Goal: Task Accomplishment & Management: Manage account settings

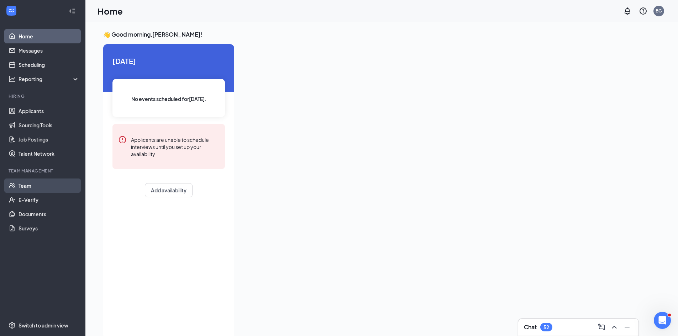
click at [49, 189] on link "Team" at bounding box center [49, 186] width 61 height 14
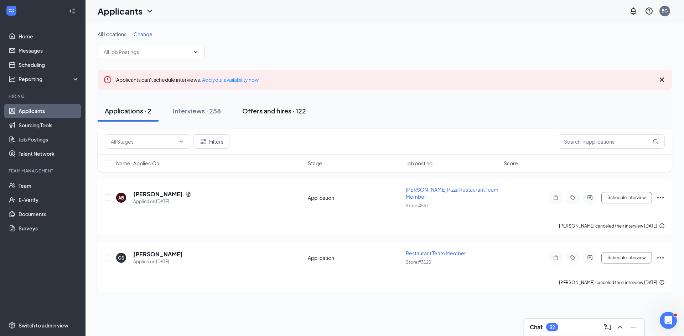
click at [253, 105] on button "Offers and hires · 122" at bounding box center [274, 110] width 78 height 21
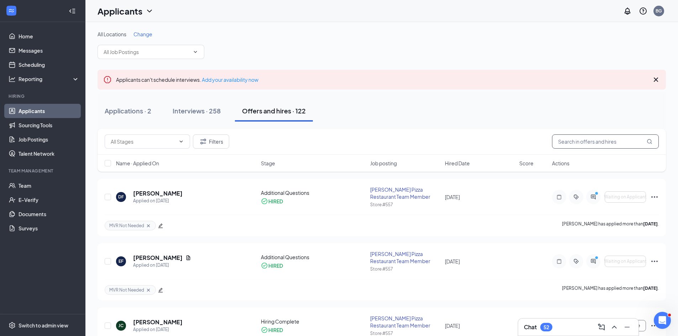
click at [596, 143] on input "text" at bounding box center [605, 142] width 107 height 14
type input "jerry"
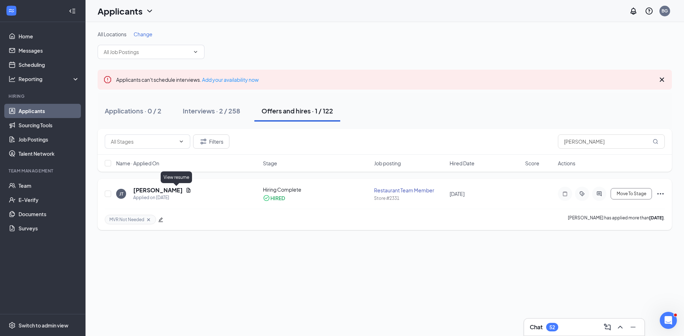
click at [186, 189] on icon "Document" at bounding box center [189, 191] width 6 height 6
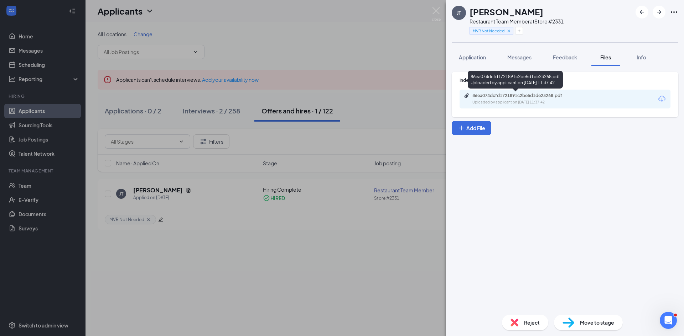
click at [544, 96] on div "86ea074dcfd1721891c2be5d1de23268.pdf" at bounding box center [522, 96] width 100 height 6
